Goal: Information Seeking & Learning: Obtain resource

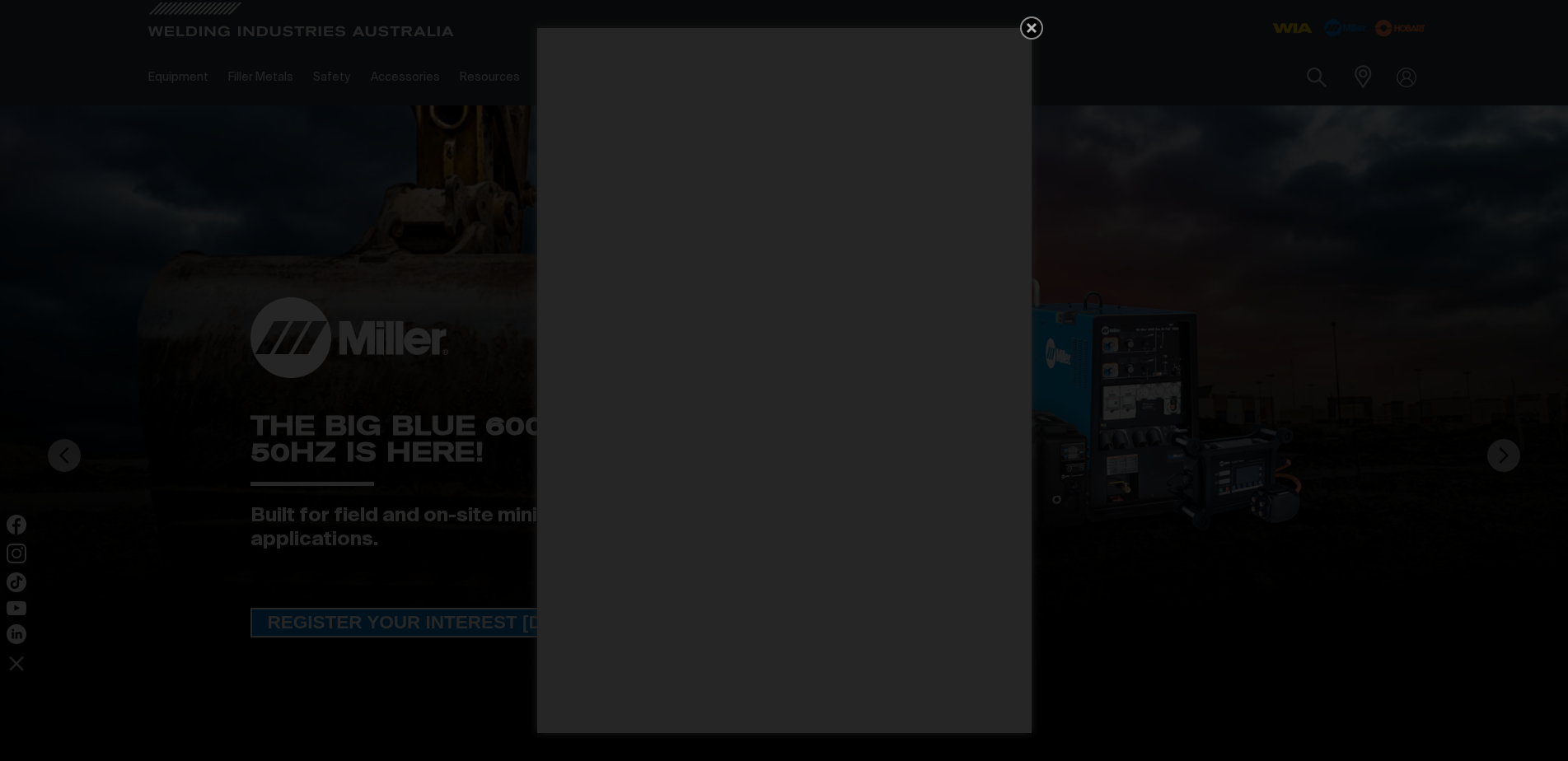
click at [1025, 28] on icon "Get 5 WIA Welding Guides Free!" at bounding box center [1031, 28] width 20 height 20
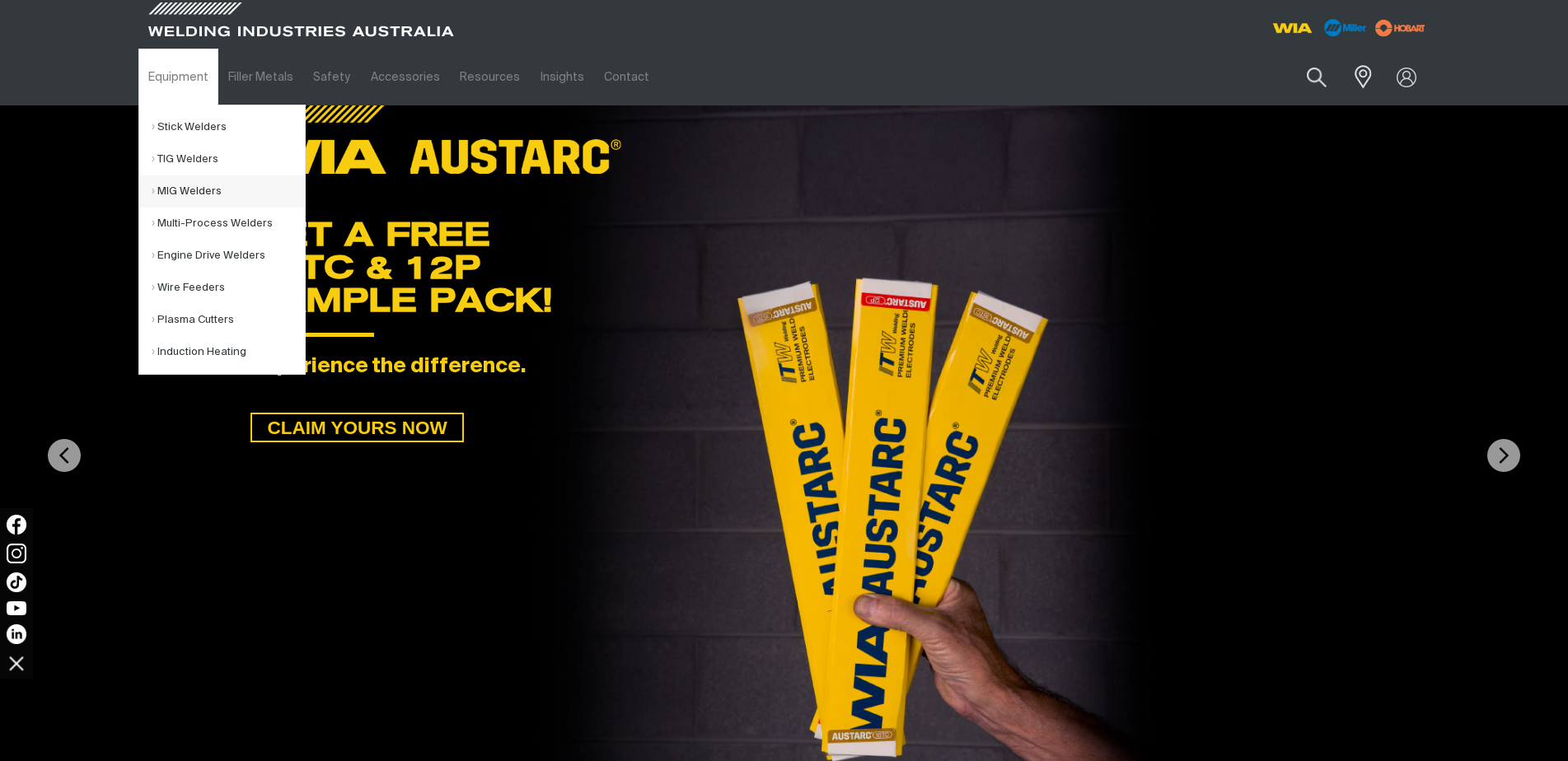
click at [201, 193] on link "MIG Welders" at bounding box center [227, 191] width 153 height 32
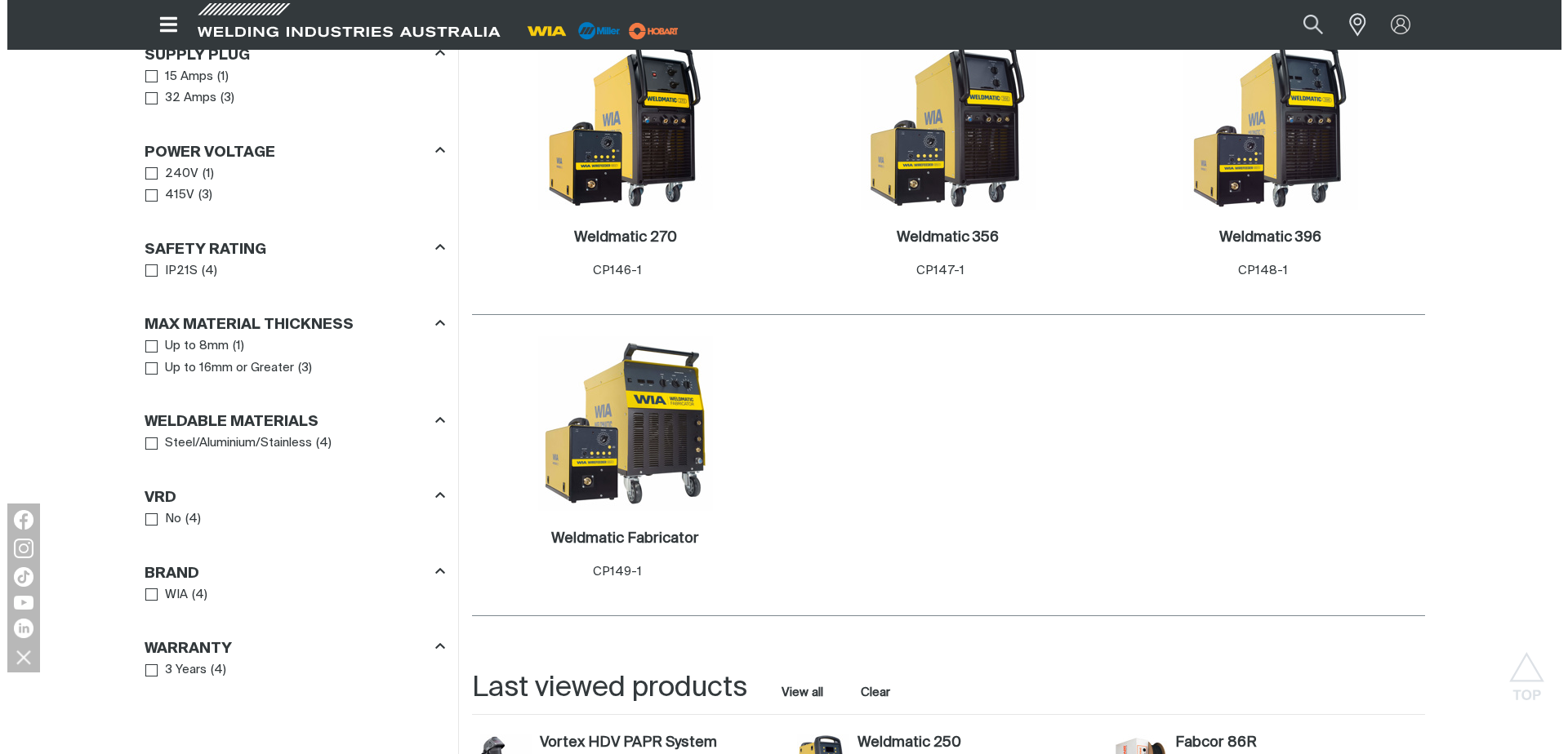
scroll to position [653, 0]
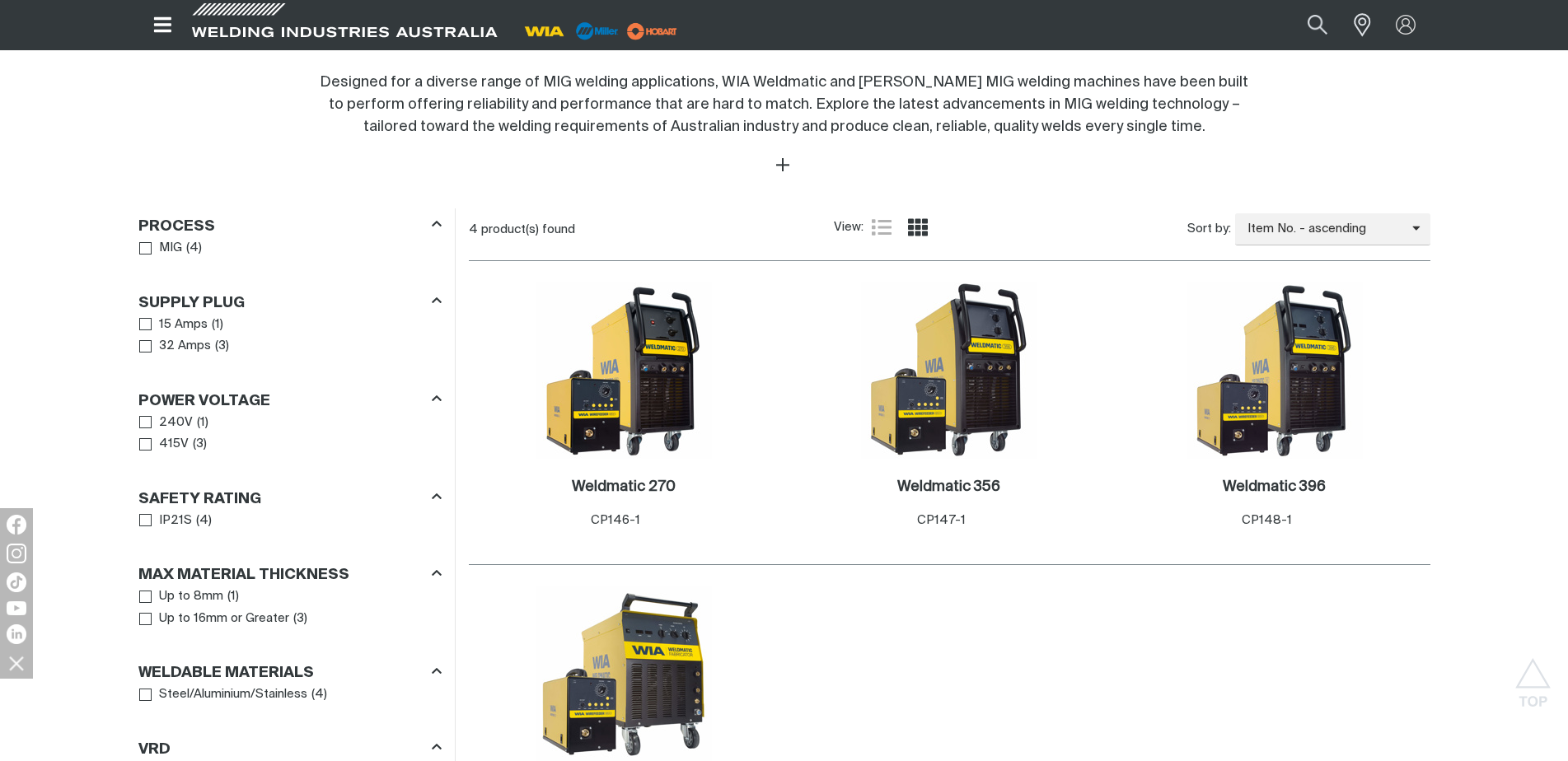
click at [165, 25] on icon "Open top menu" at bounding box center [162, 24] width 17 height 15
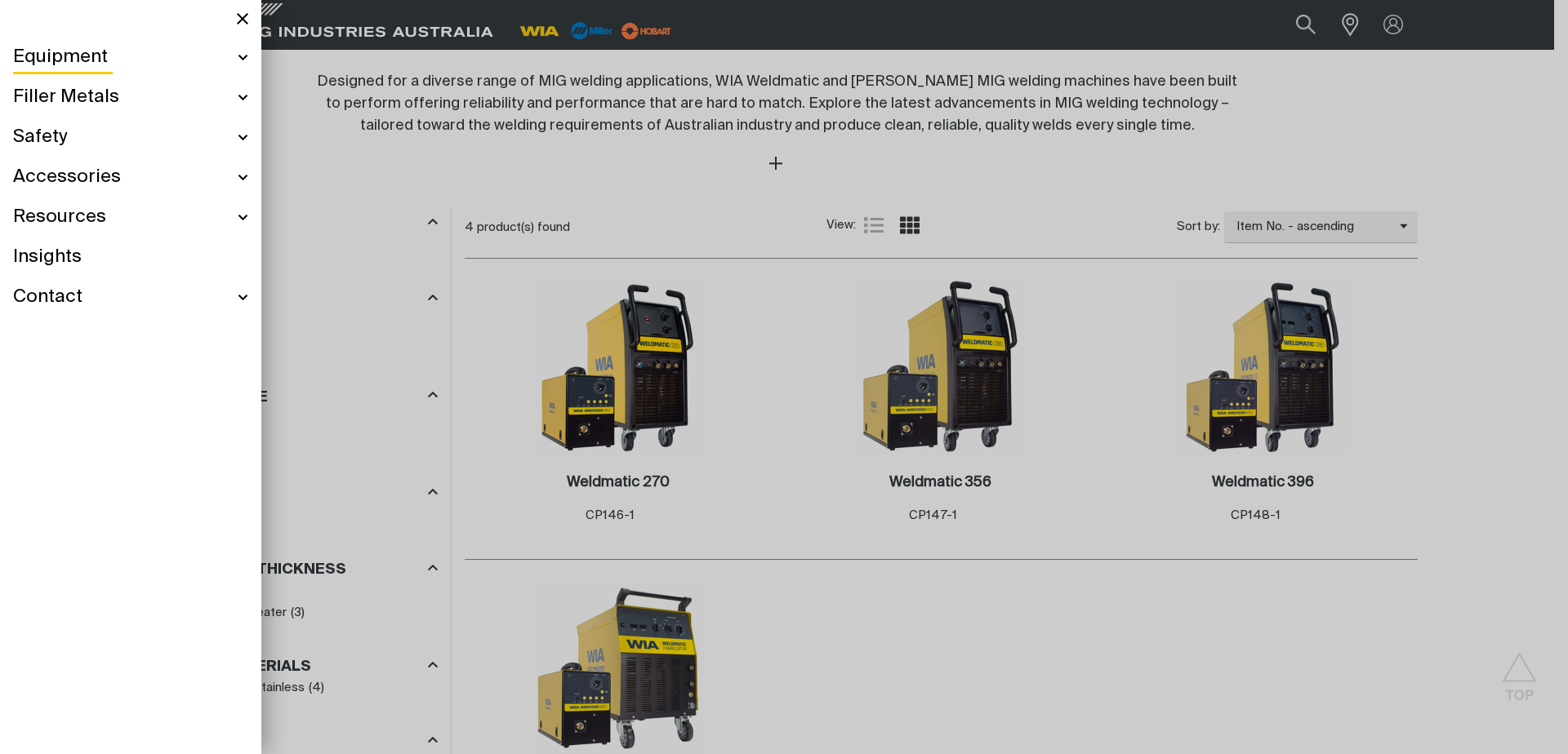
click at [237, 57] on div "Equipment" at bounding box center [130, 57] width 235 height 40
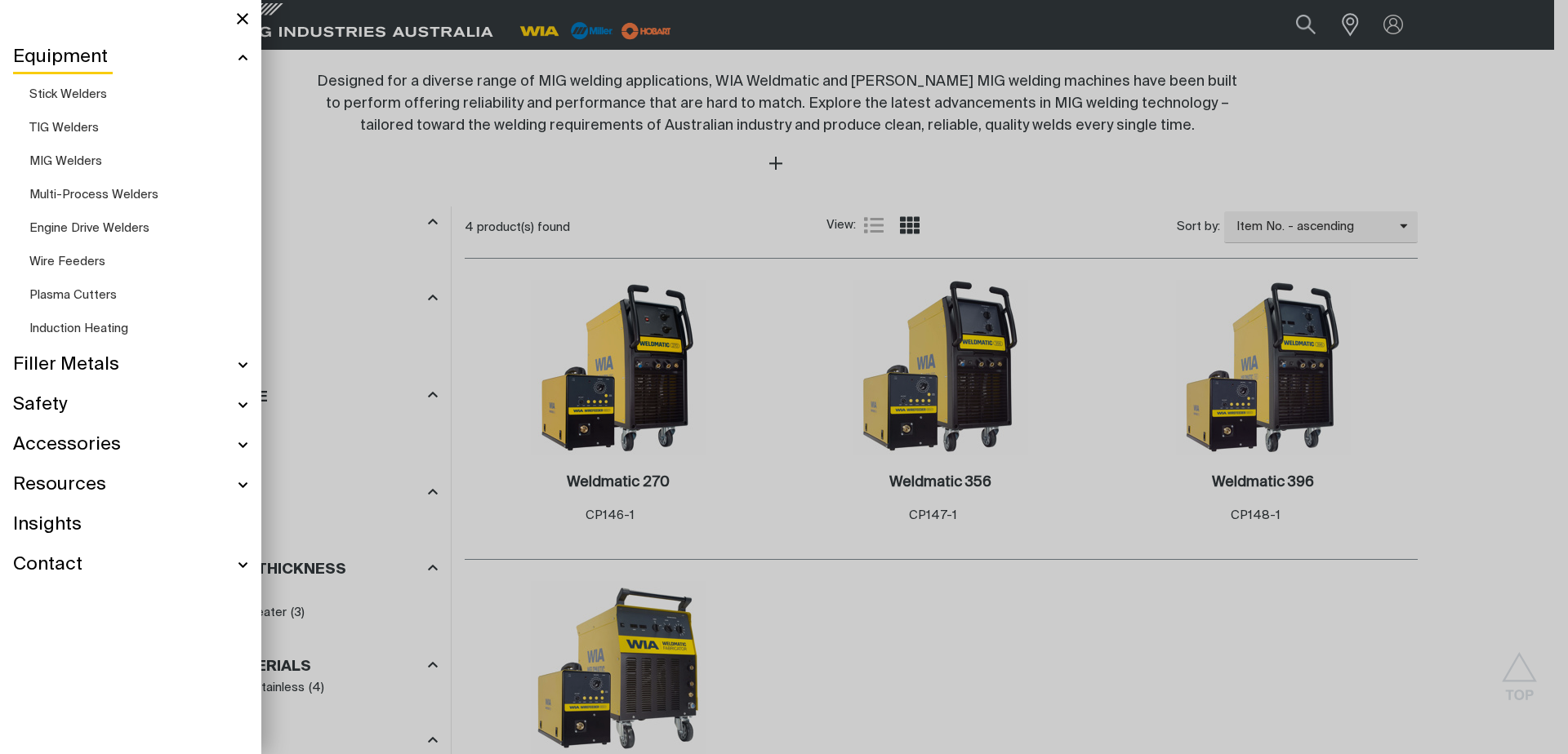
scroll to position [600, 0]
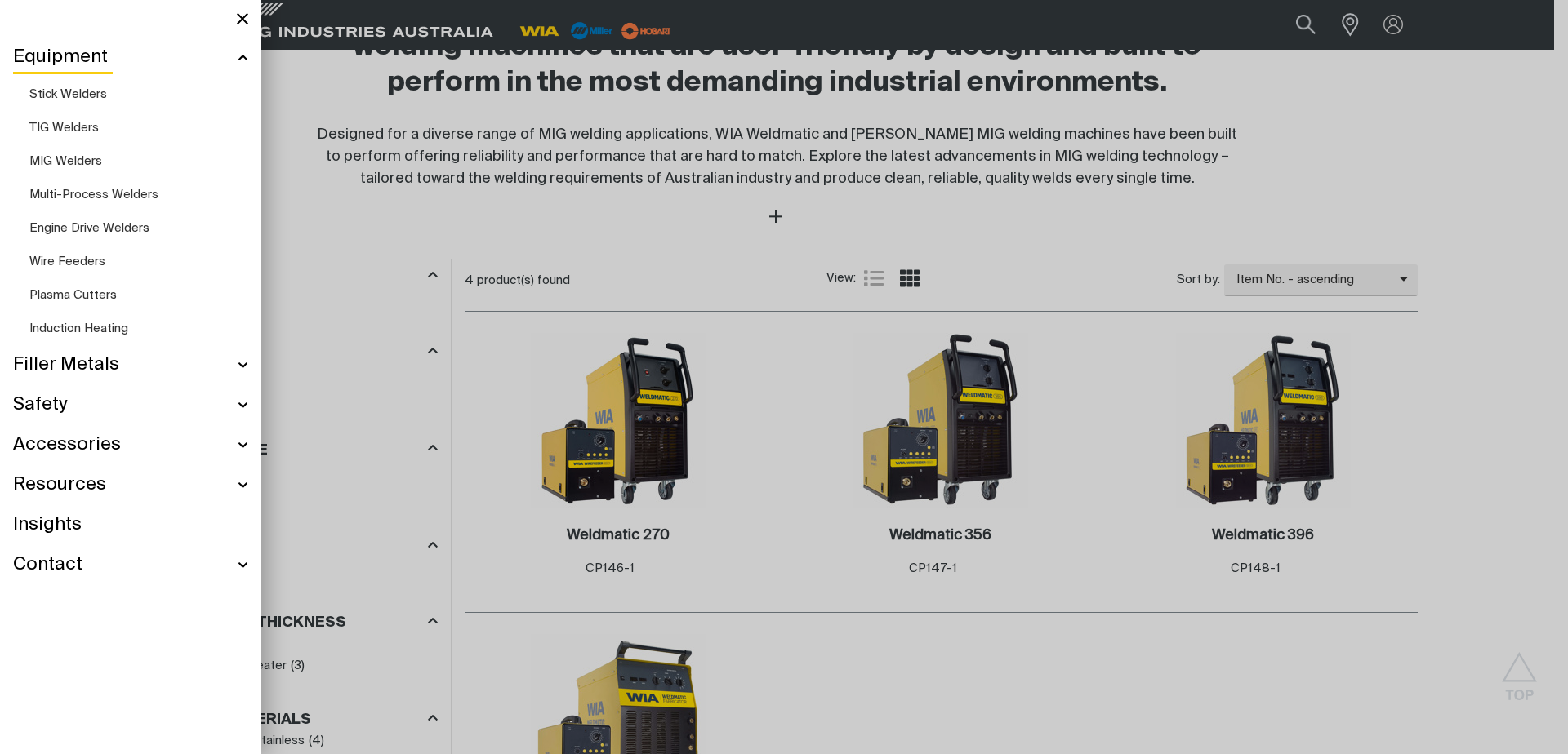
click at [129, 197] on span "Multi-Process Welders" at bounding box center [94, 195] width 129 height 12
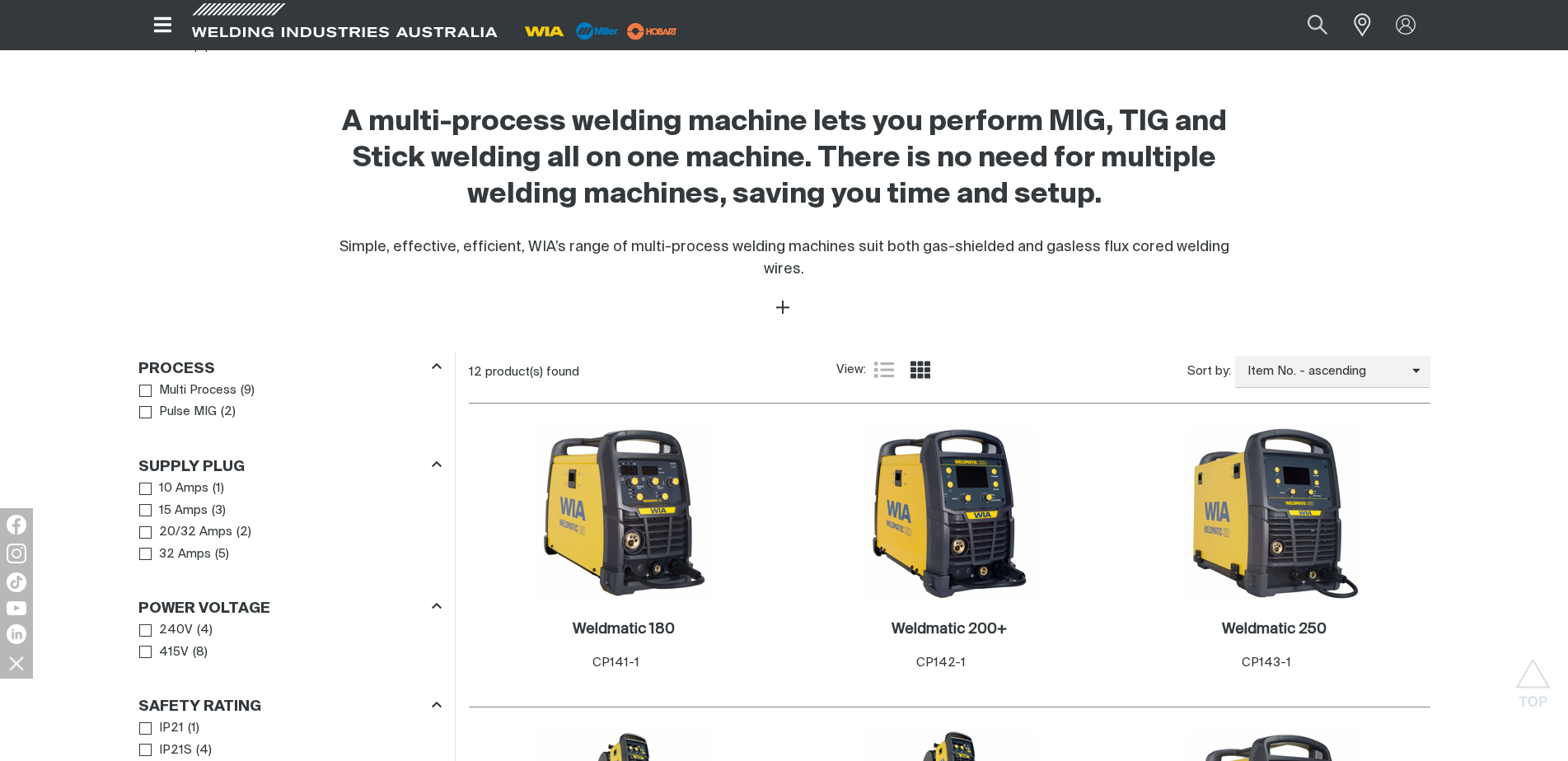
scroll to position [659, 0]
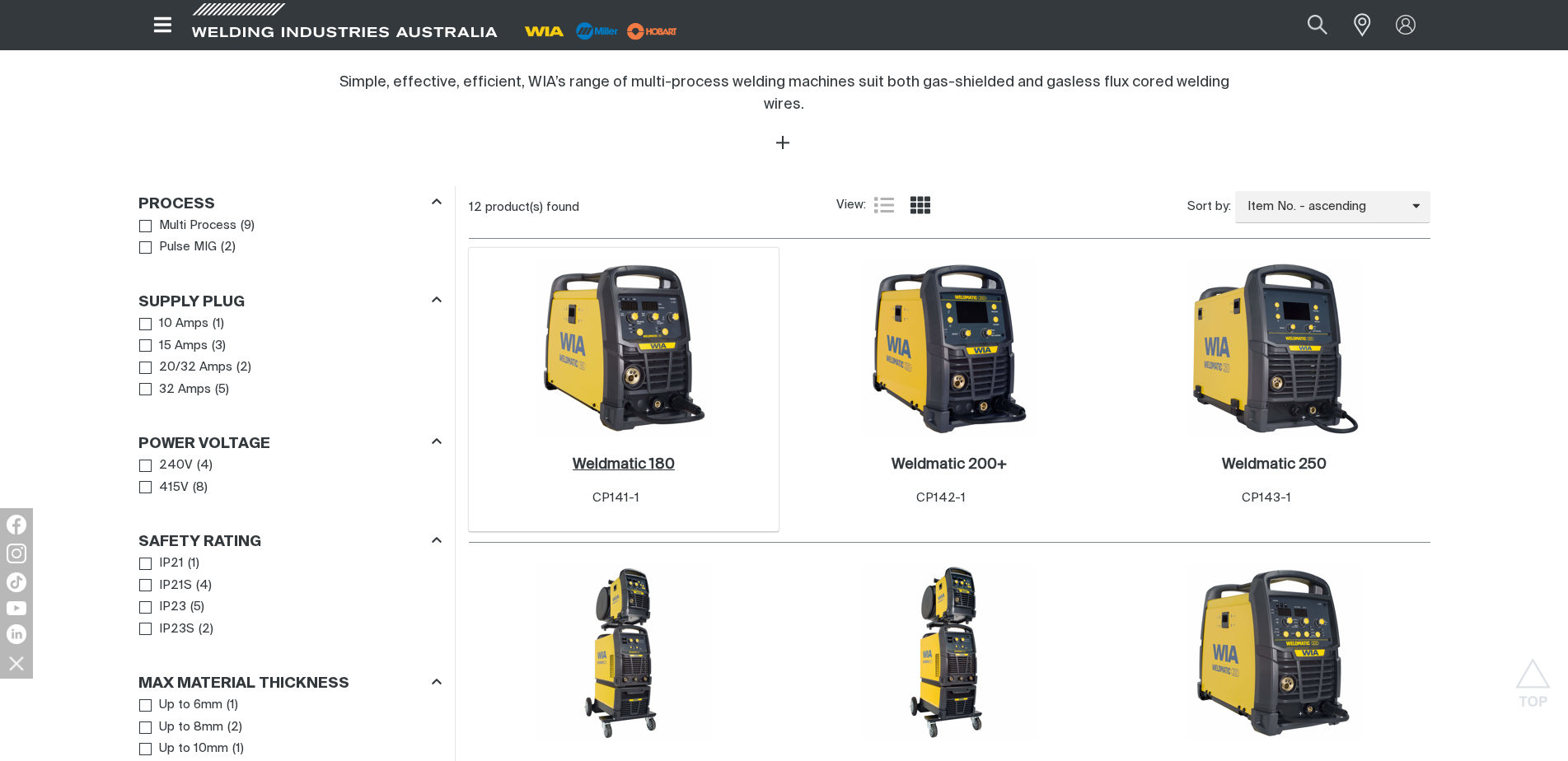
click at [627, 457] on h2 "Weldmatic 180 ." at bounding box center [623, 464] width 102 height 15
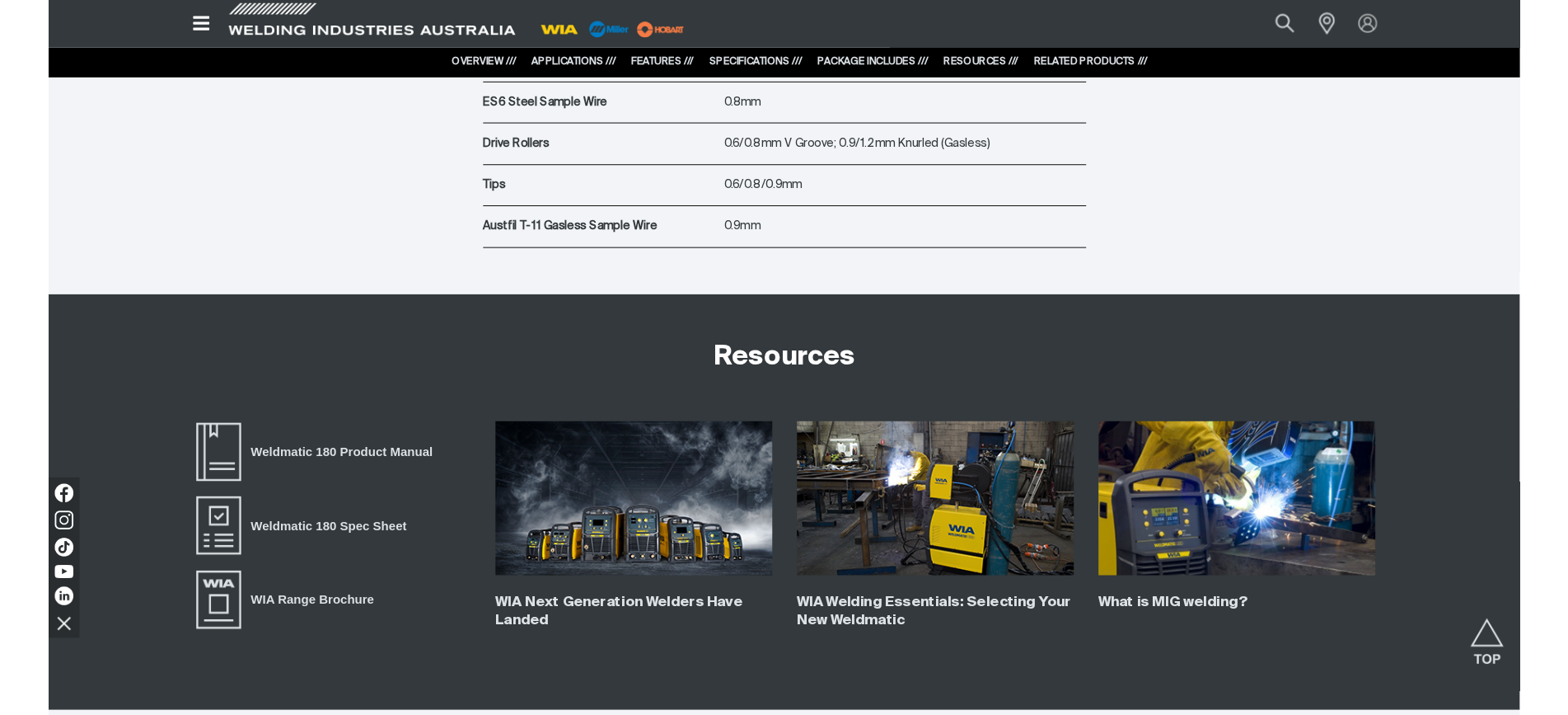
scroll to position [6265, 0]
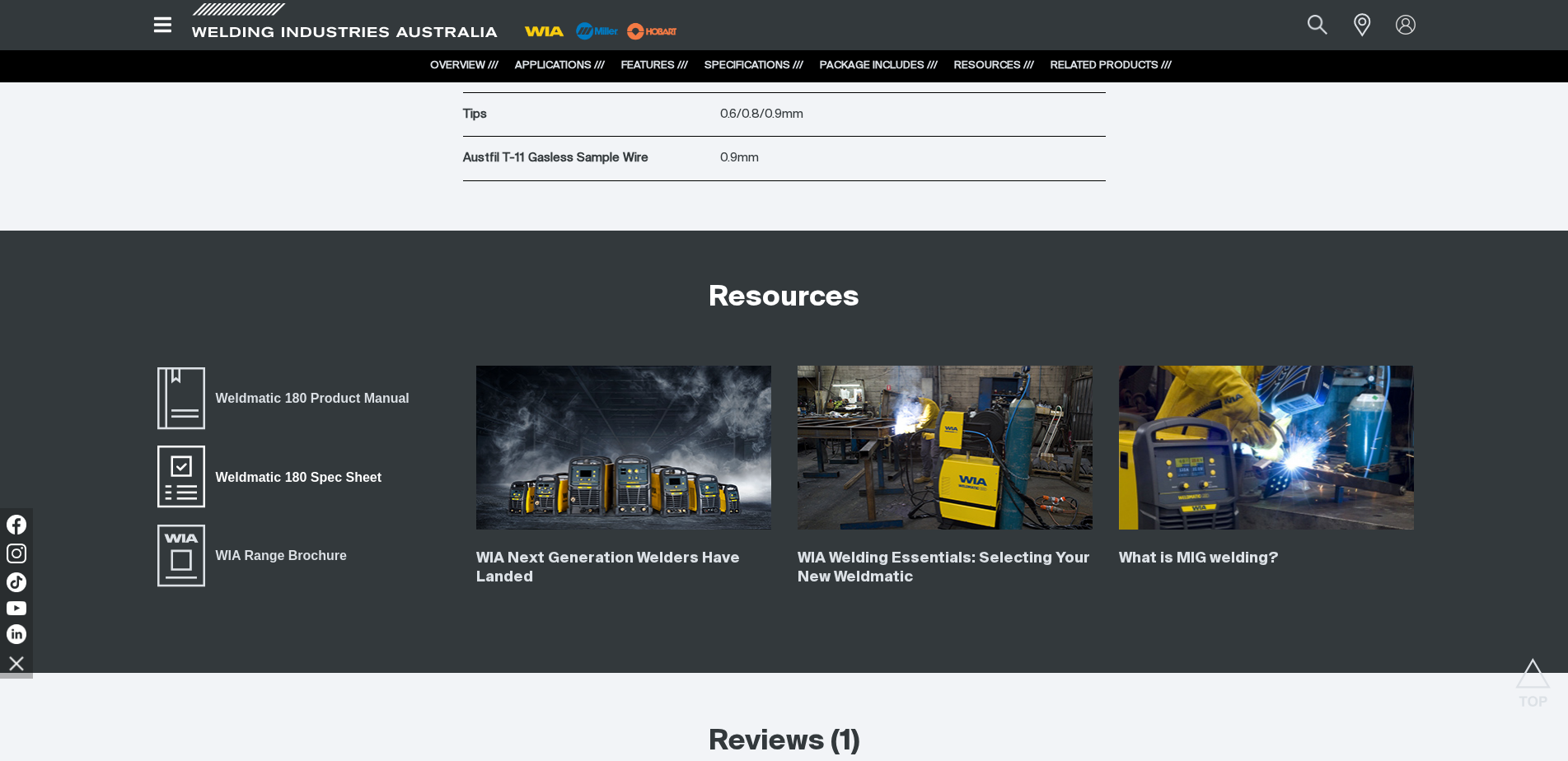
drag, startPoint x: 340, startPoint y: 475, endPoint x: 310, endPoint y: 478, distance: 30.1
click at [310, 478] on span "Weldmatic 180 Spec Sheet" at bounding box center [298, 477] width 187 height 21
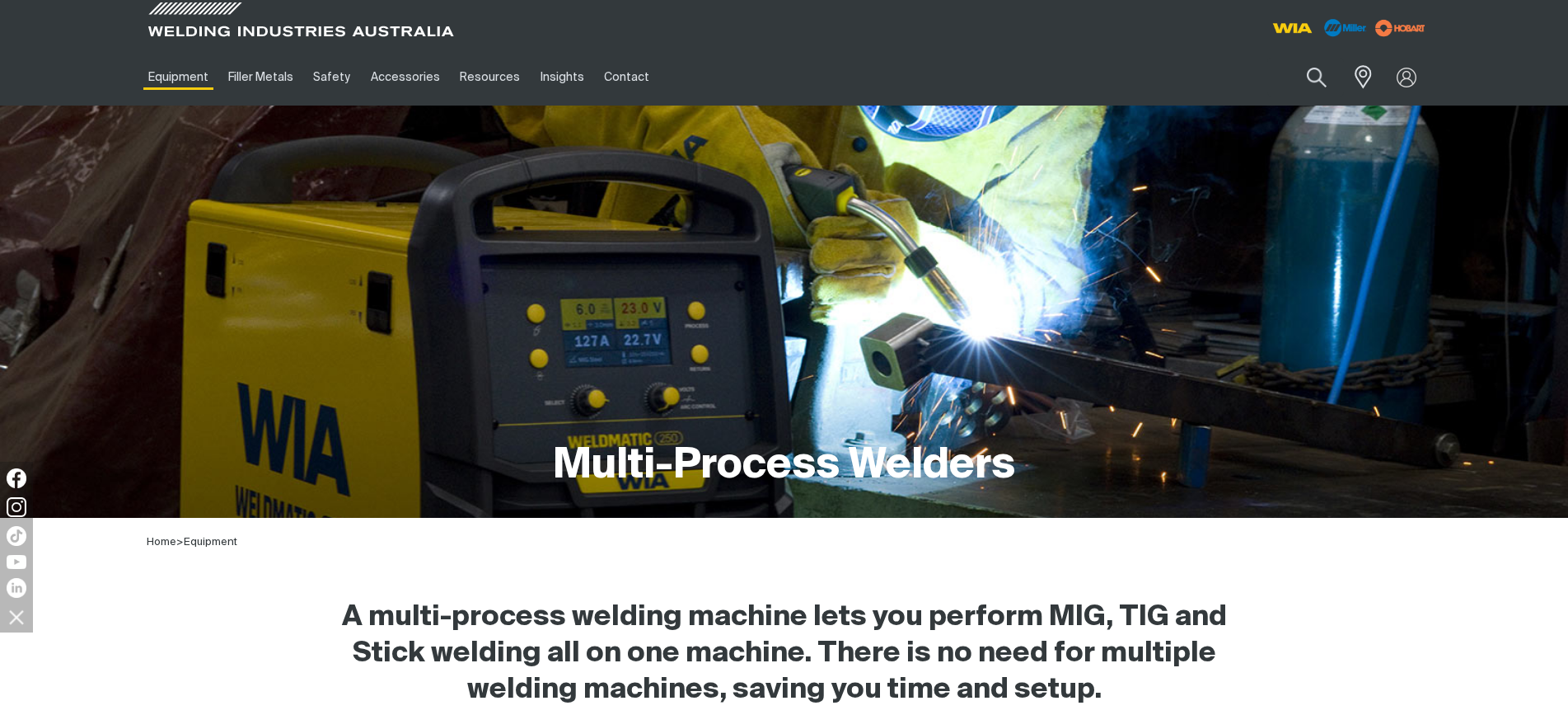
scroll to position [660, 0]
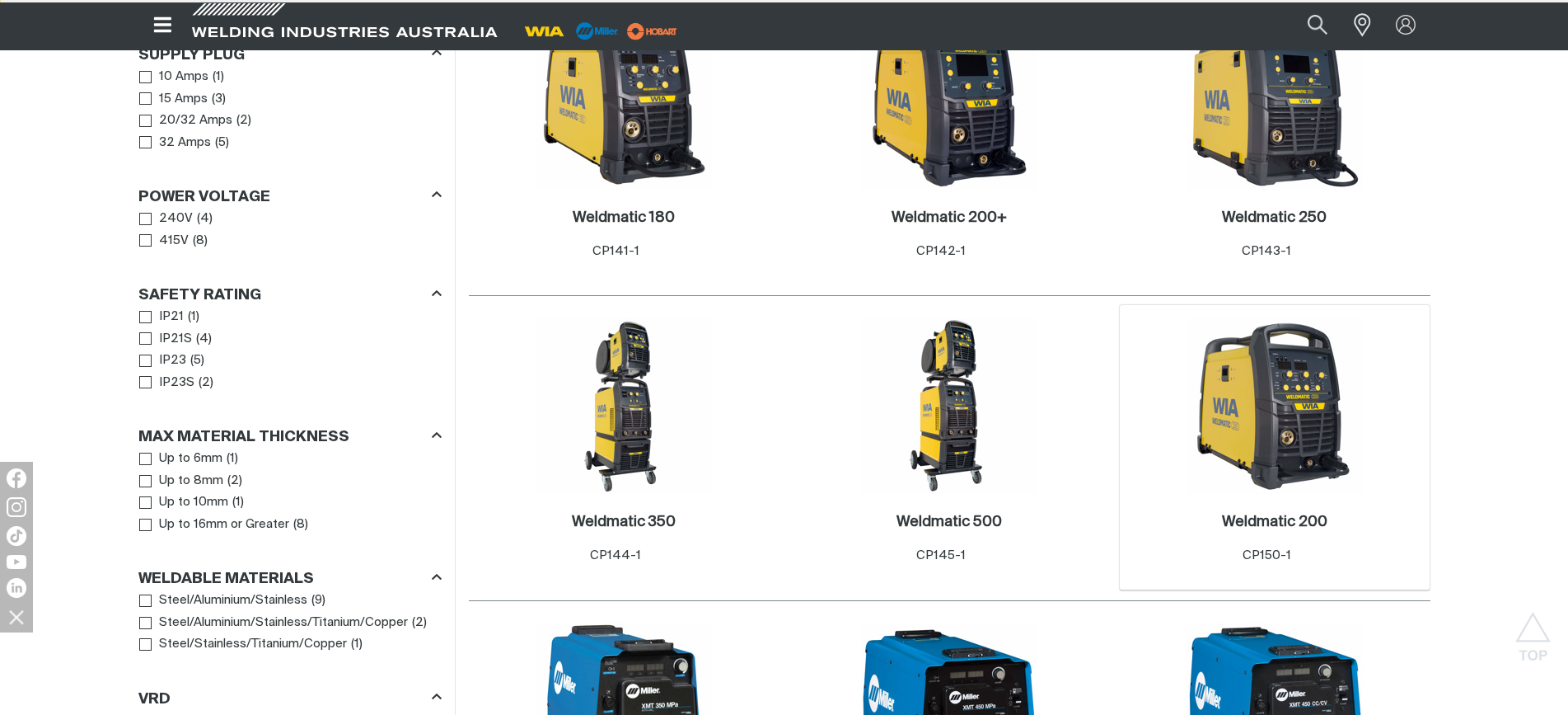
scroll to position [989, 0]
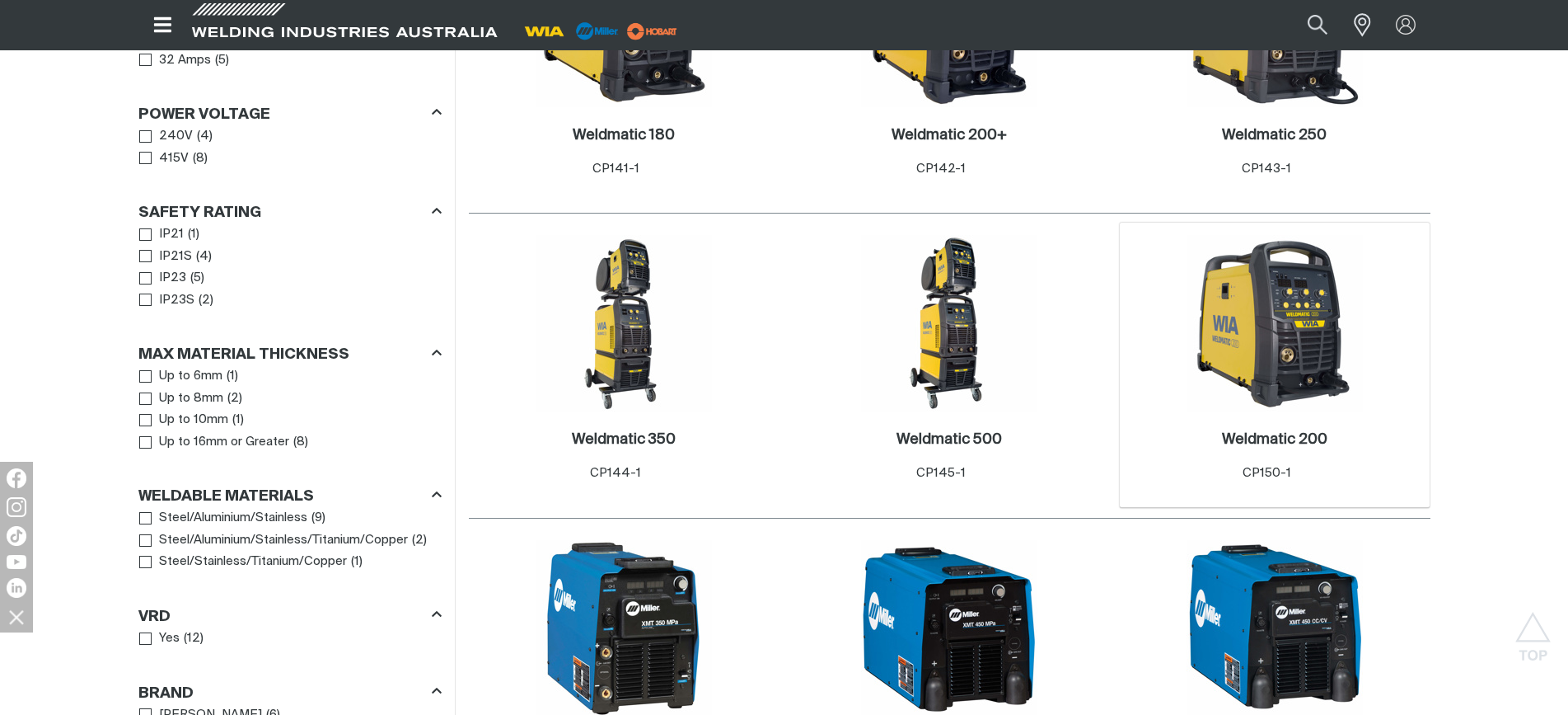
click at [1307, 382] on img at bounding box center [1274, 323] width 176 height 176
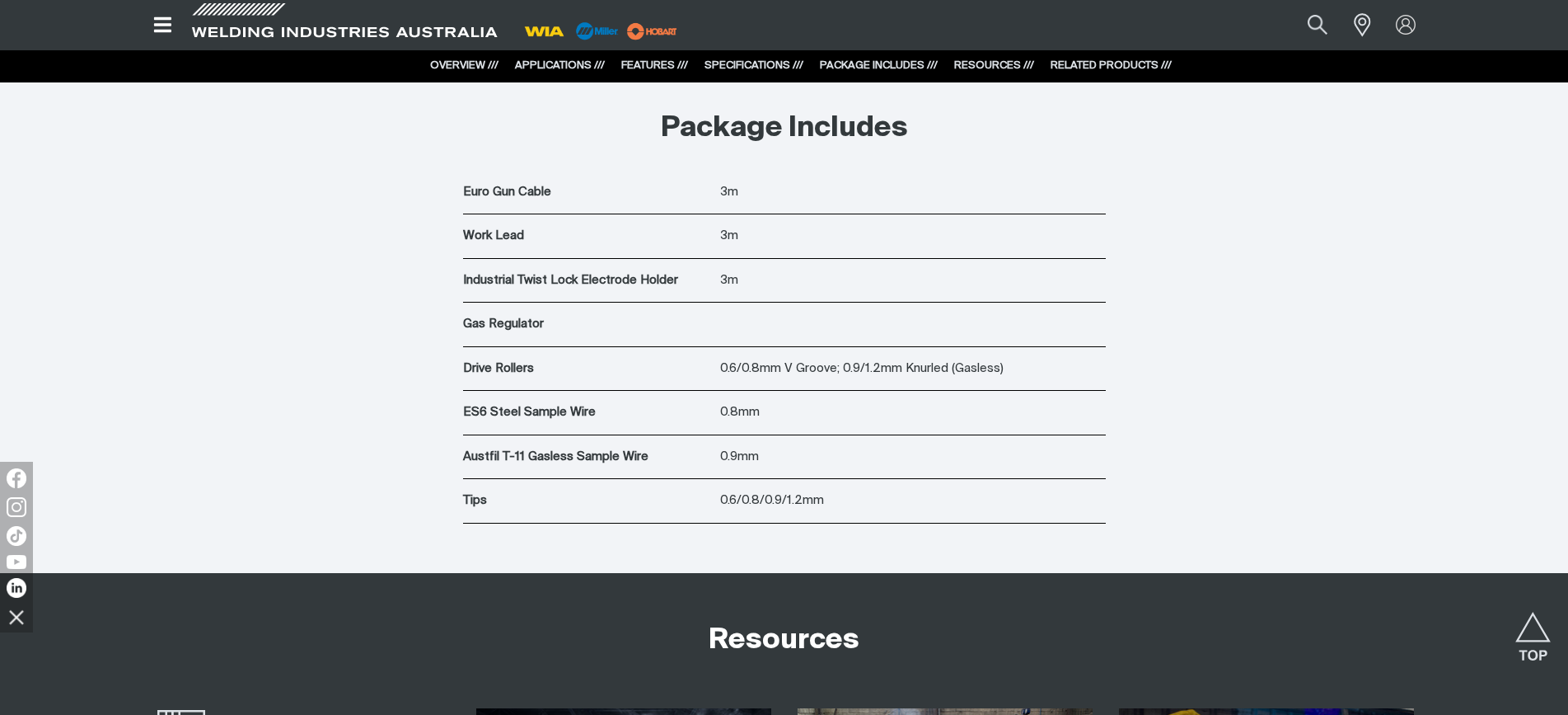
scroll to position [5770, 0]
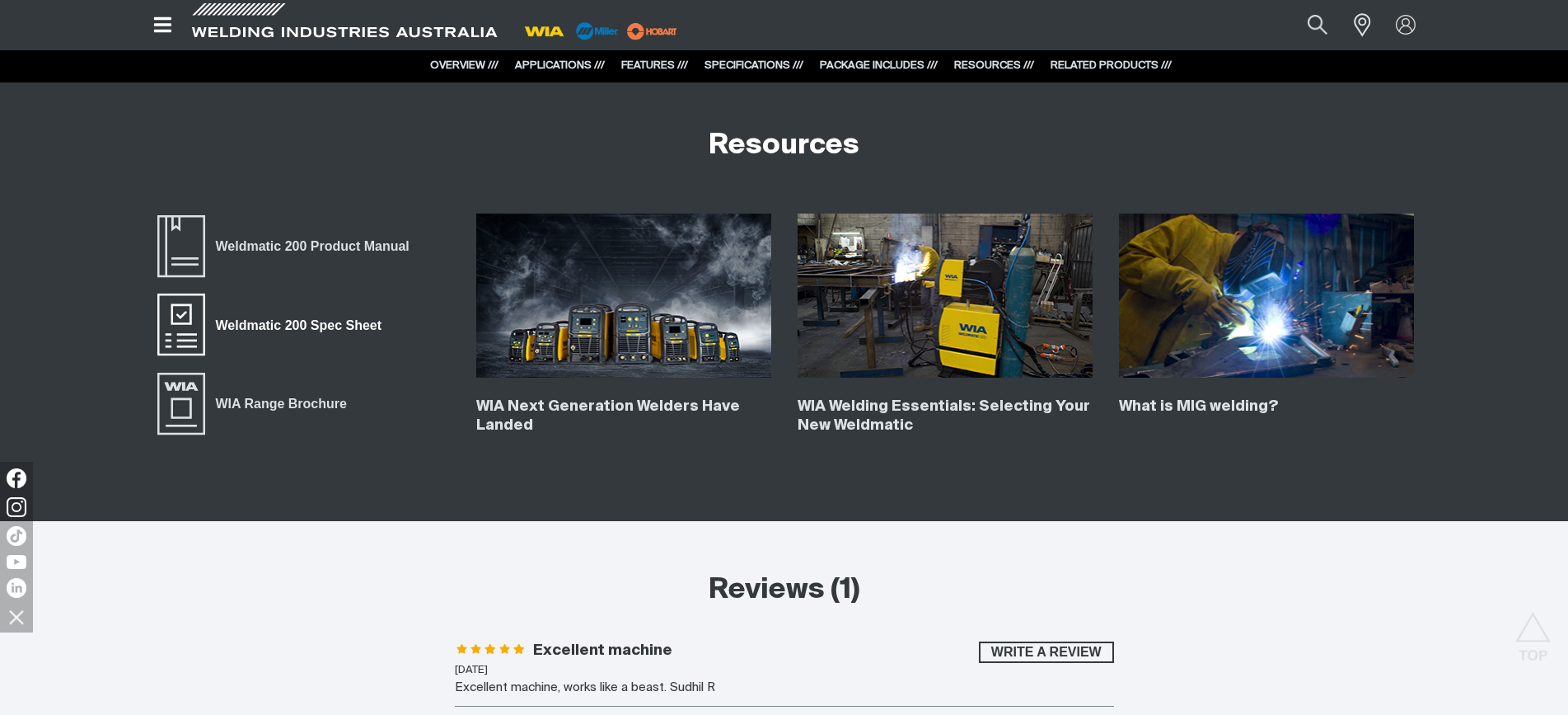
click at [293, 324] on span "Weldmatic 200 Spec Sheet" at bounding box center [298, 325] width 187 height 21
